Goal: Find specific page/section

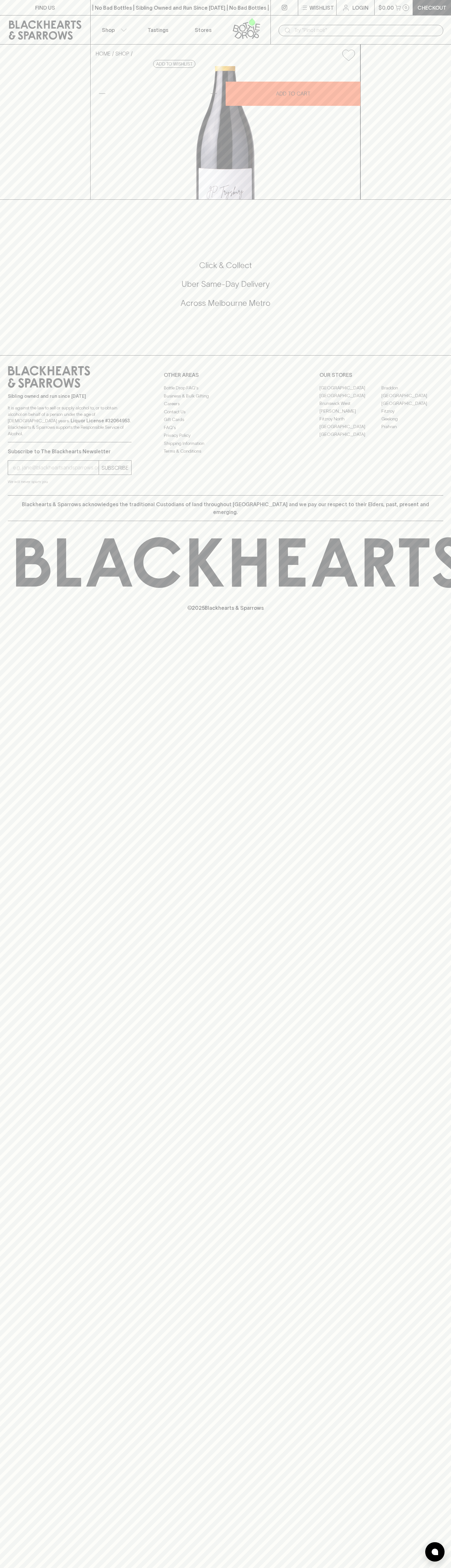
click at [337, 22] on div "​" at bounding box center [361, 30] width 181 height 29
click at [430, 846] on div "FIND US | No Bad Bottles | Sibling Owned and Run Since 2006 | No Bad Bottles | …" at bounding box center [225, 784] width 451 height 1568
click at [249, 1568] on html "FIND US | No Bad Bottles | Sibling Owned and Run Since 2006 | No Bad Bottles | …" at bounding box center [225, 784] width 451 height 1568
click at [14, 1219] on div "FIND US | No Bad Bottles | Sibling Owned and Run Since 2006 | No Bad Bottles | …" at bounding box center [225, 784] width 451 height 1568
